Goal: Obtain resource: Download file/media

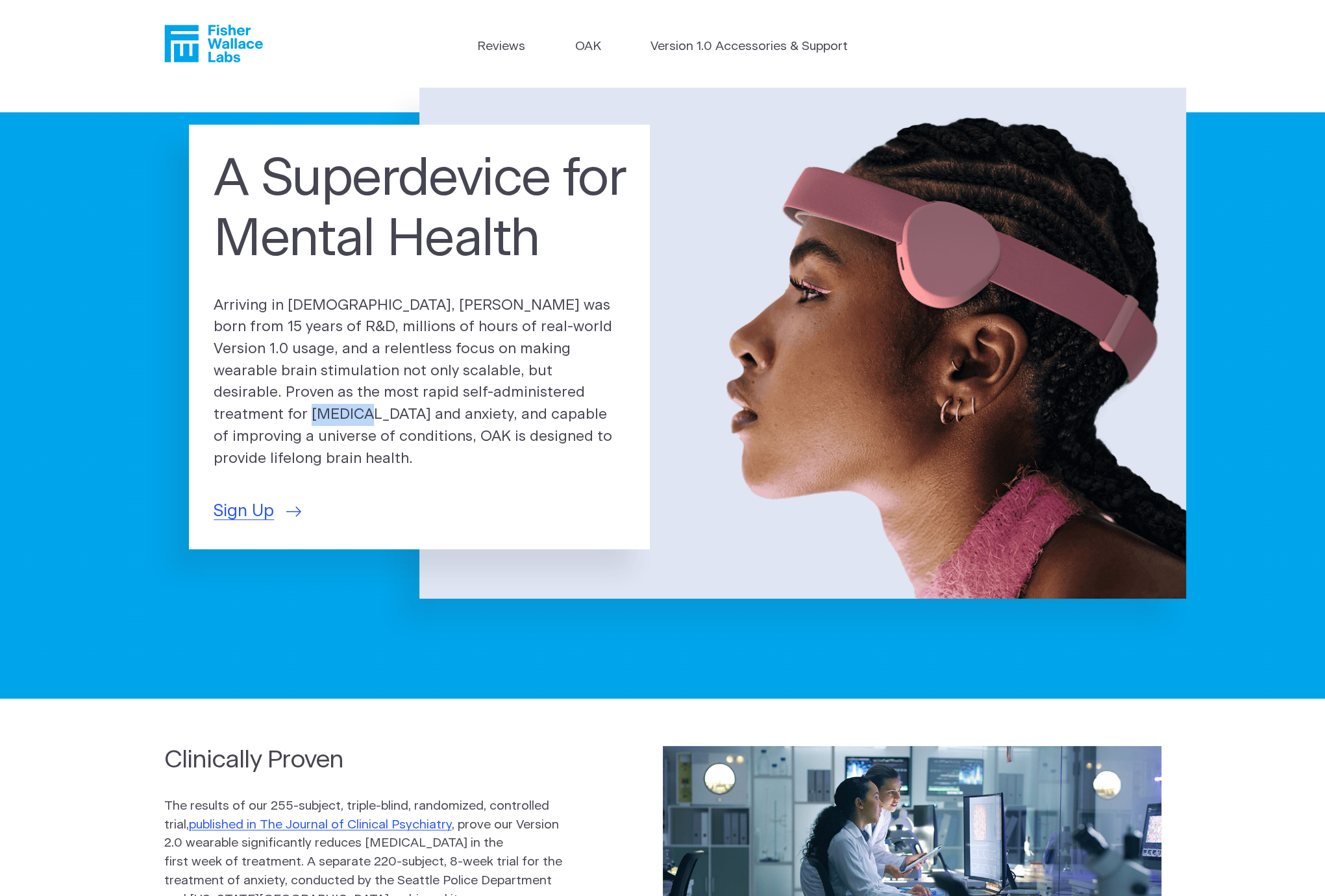
click at [199, 36] on icon "Fisher Wallace" at bounding box center [213, 44] width 99 height 38
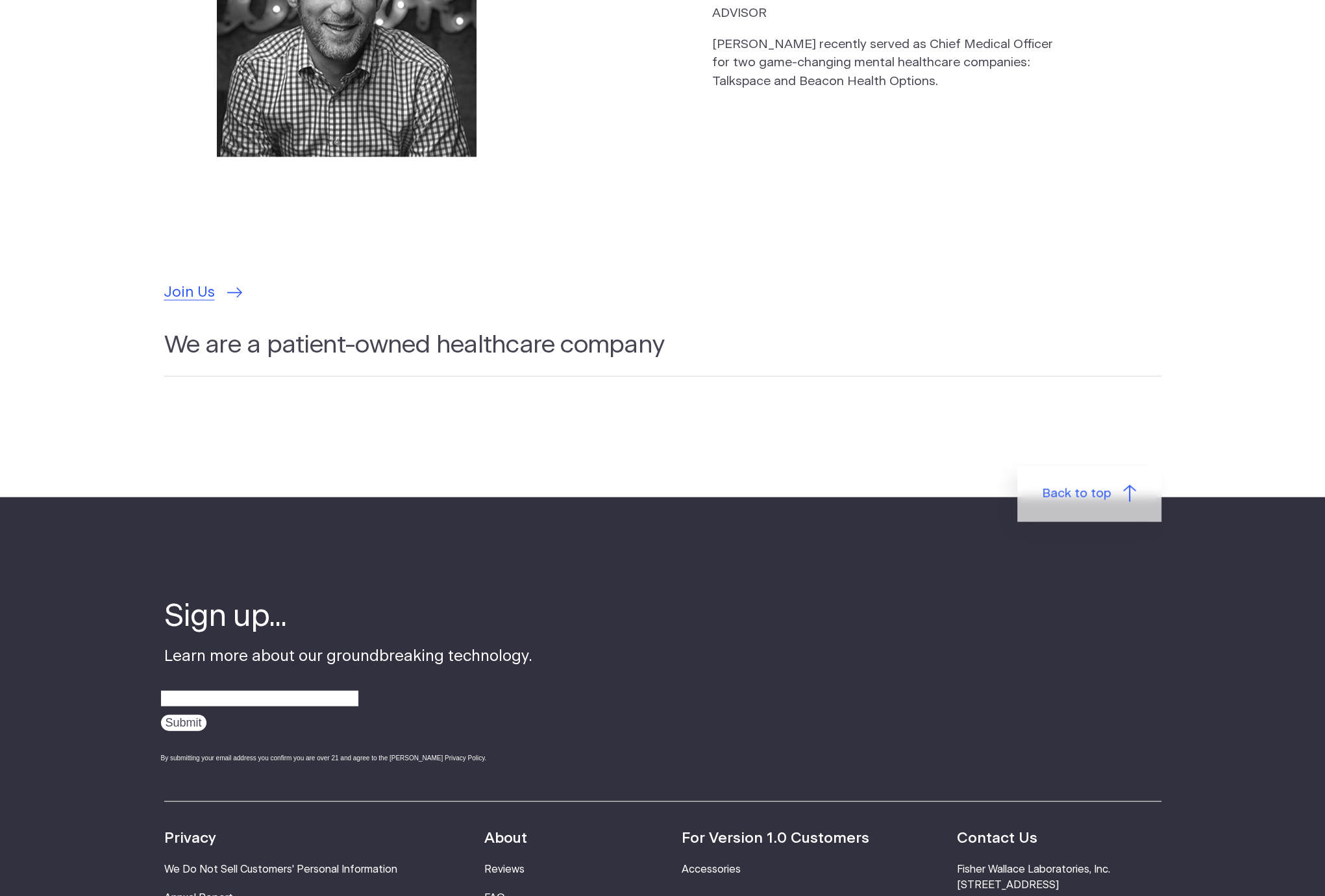
scroll to position [4151, 0]
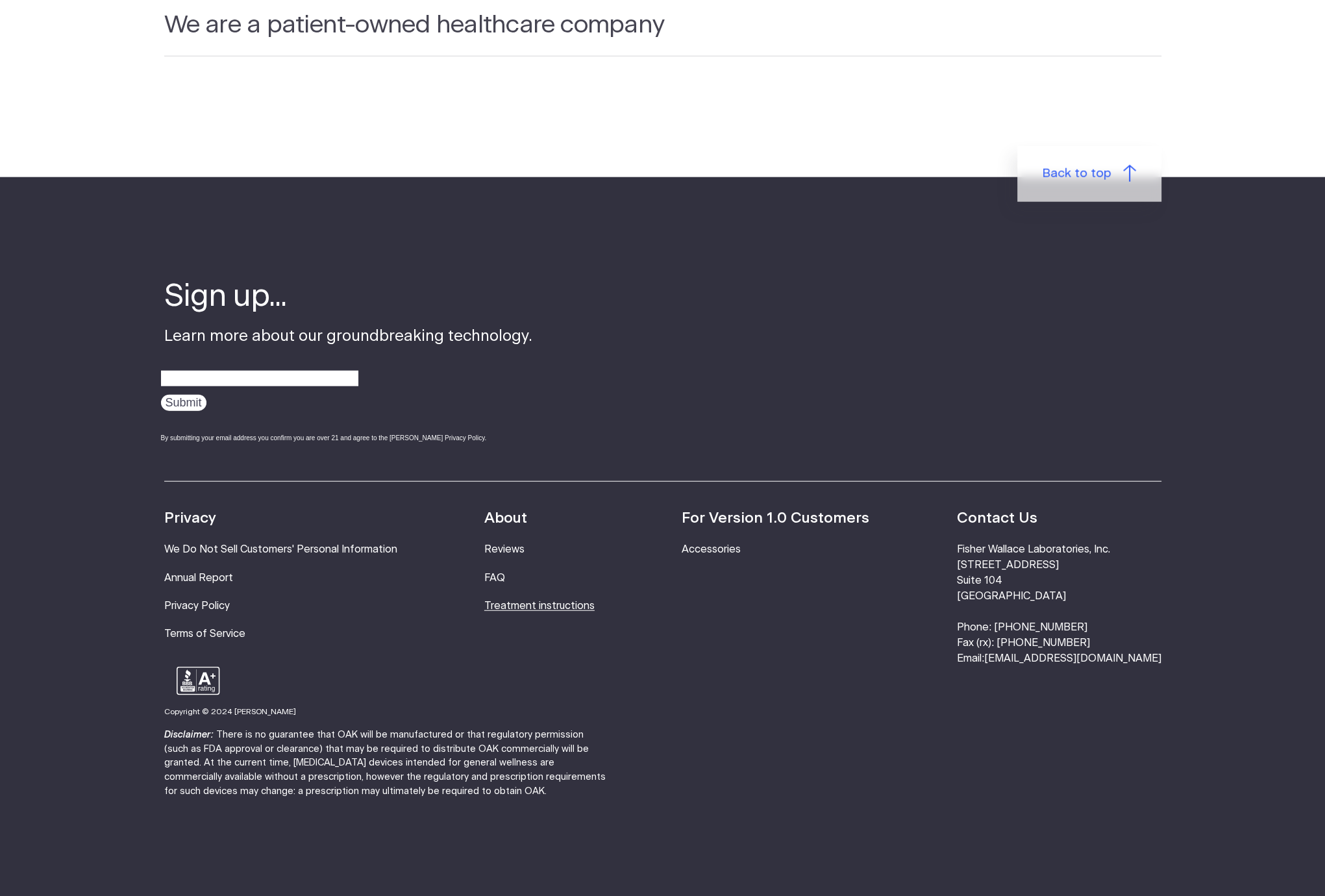
click at [536, 601] on link "Treatment instructions" at bounding box center [539, 606] width 110 height 11
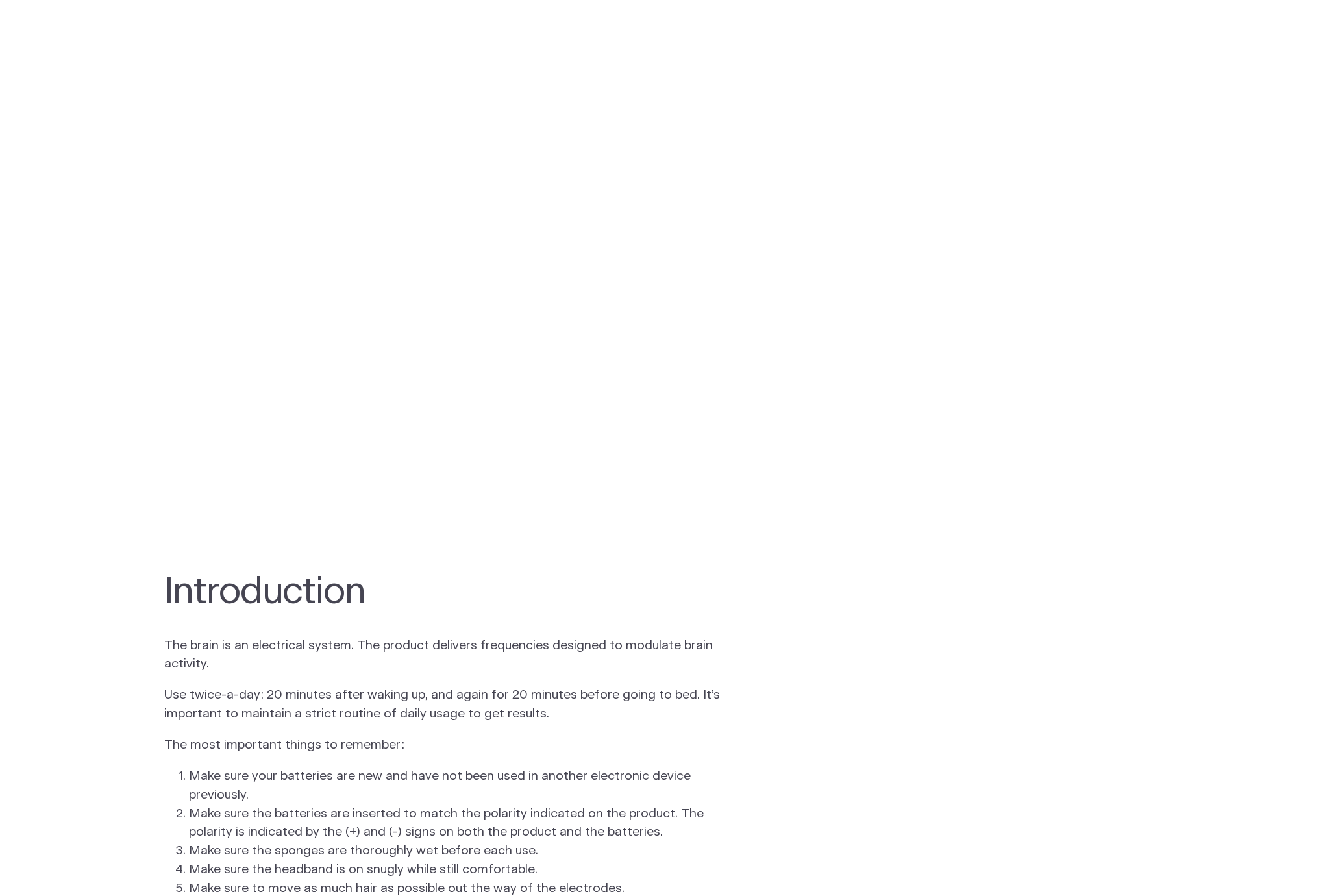
scroll to position [779, 0]
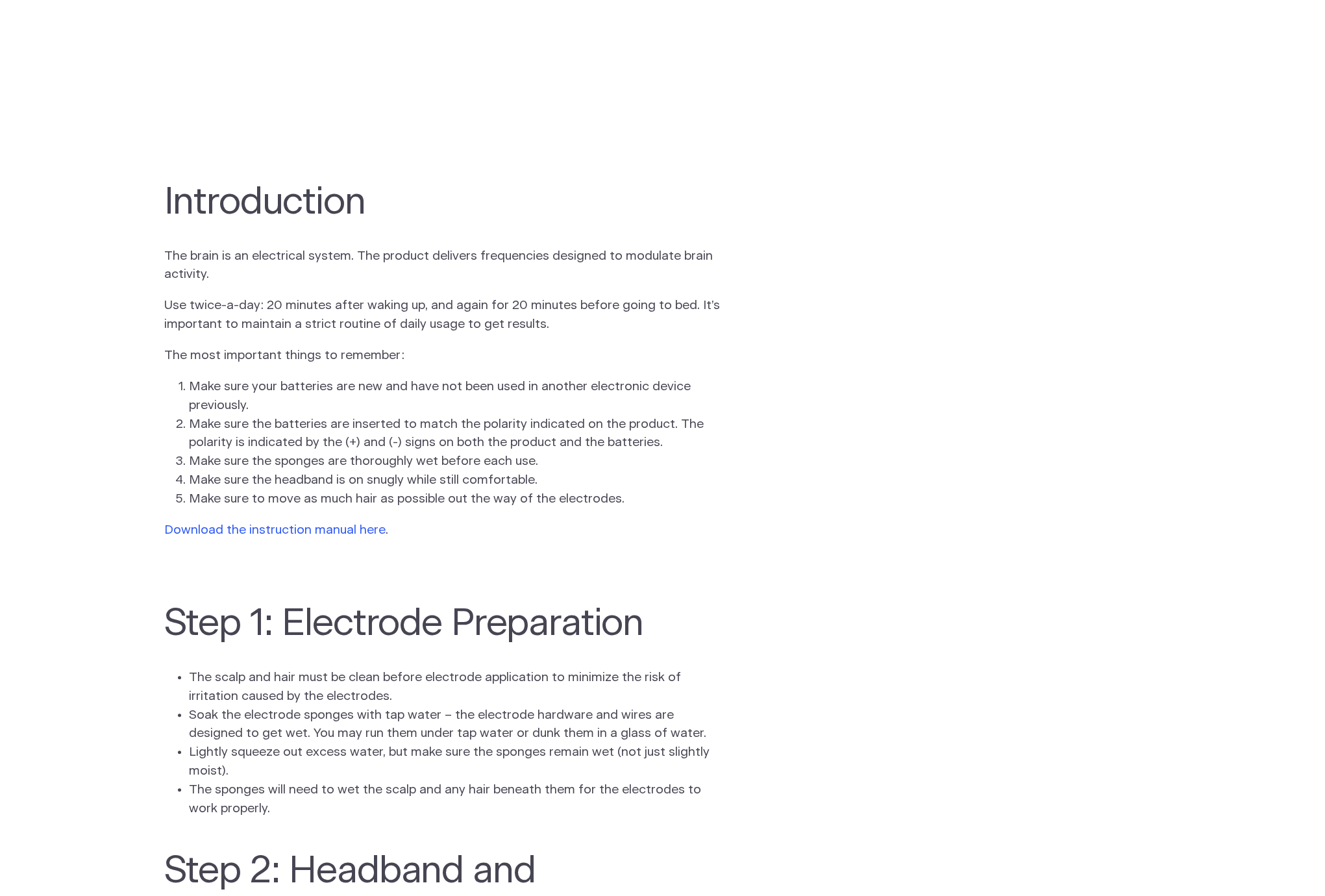
click at [286, 533] on link "Download the instruction manual here" at bounding box center [274, 530] width 221 height 12
